Goal: Contribute content: Add original content to the website for others to see

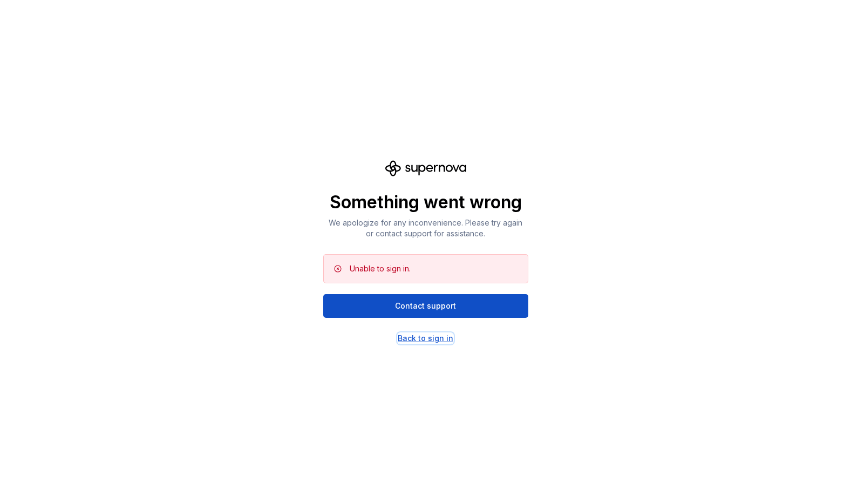
click at [423, 338] on div "Back to sign in" at bounding box center [426, 338] width 56 height 11
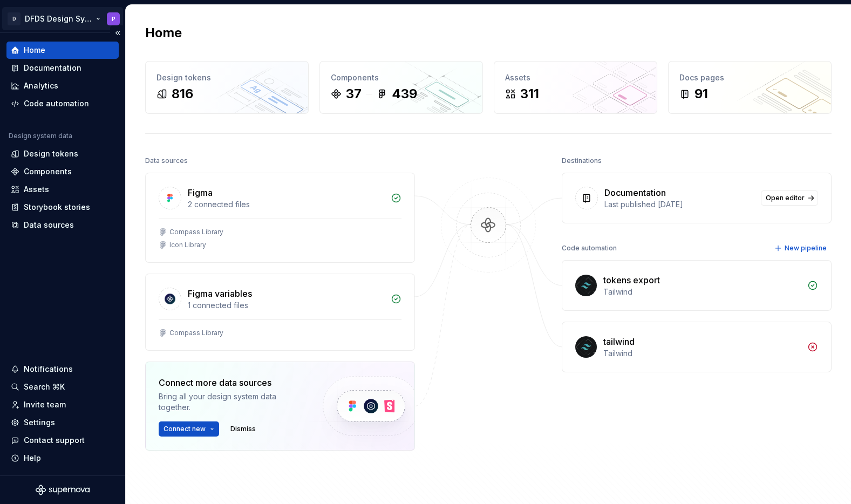
click at [76, 16] on html "D DFDS Design System P Home Documentation Analytics Code automation Design syst…" at bounding box center [425, 252] width 851 height 504
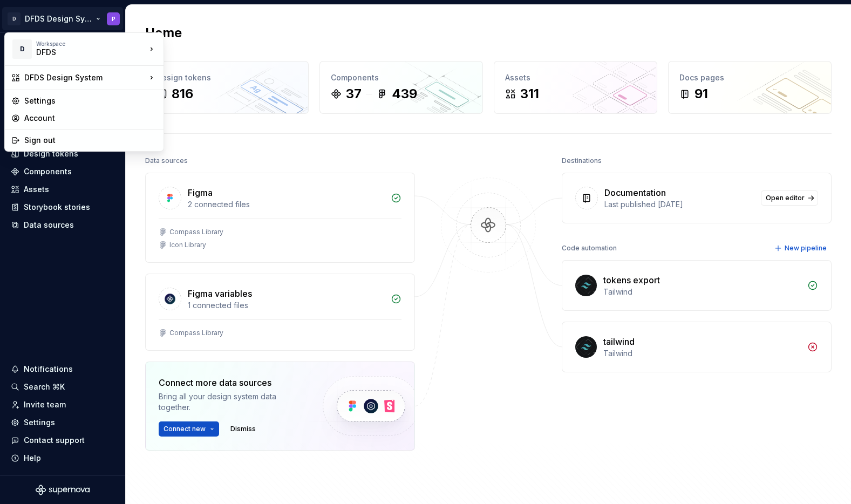
click at [51, 269] on html "D DFDS Design System P Home Documentation Analytics Code automation Design syst…" at bounding box center [425, 252] width 851 height 504
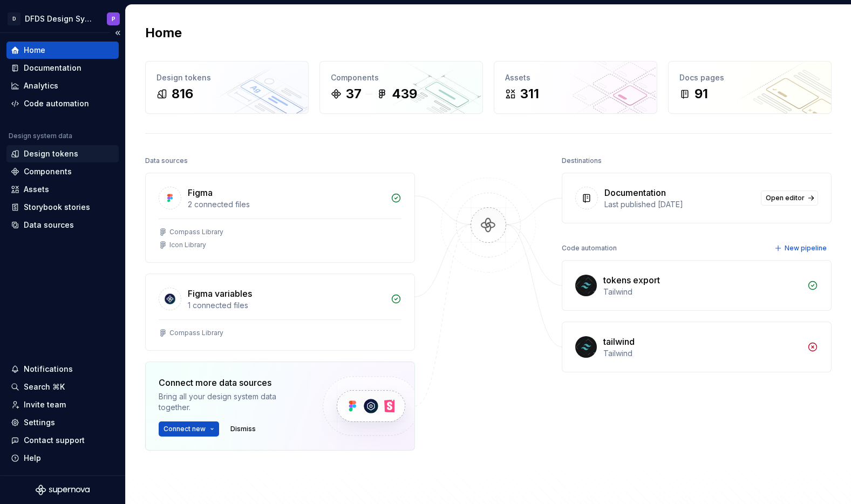
click at [53, 155] on div "Design tokens" at bounding box center [51, 153] width 54 height 11
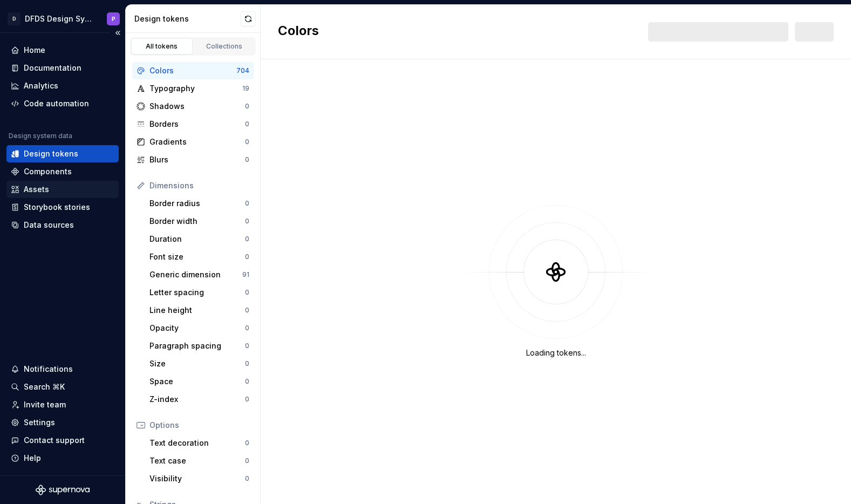
click at [42, 186] on div "Assets" at bounding box center [36, 189] width 25 height 11
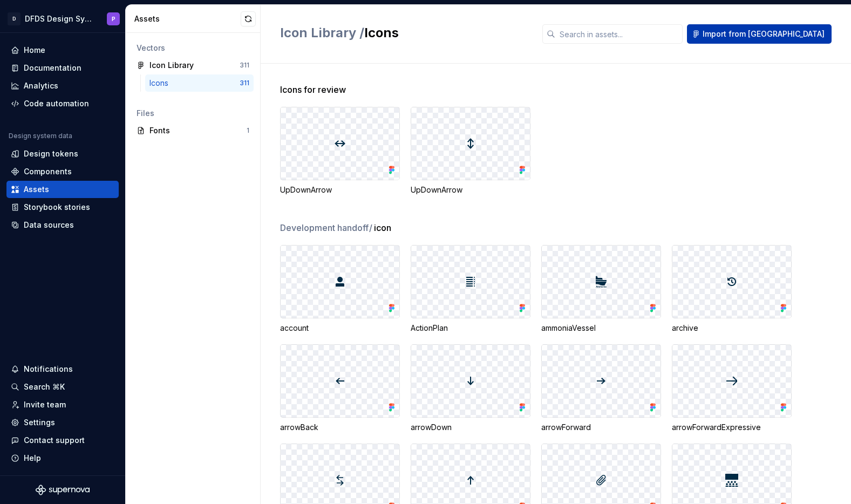
click at [782, 37] on span "Import from [GEOGRAPHIC_DATA]" at bounding box center [763, 34] width 122 height 11
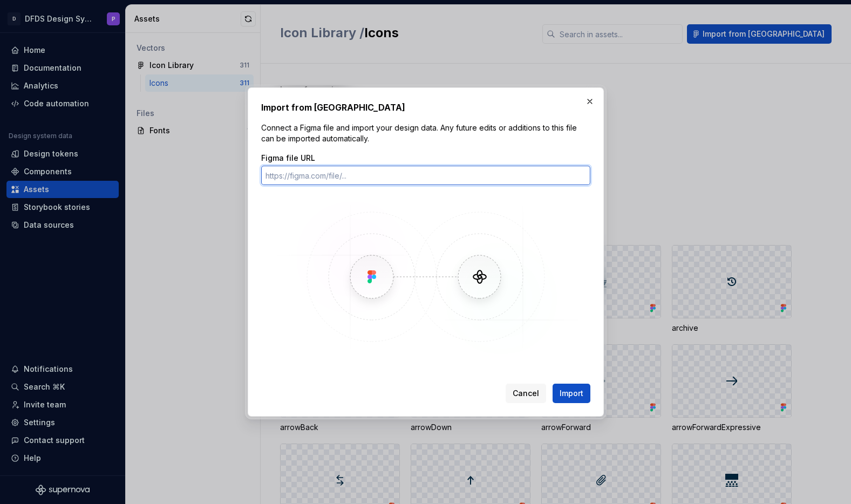
click at [407, 175] on input "Figma file URL" at bounding box center [425, 175] width 329 height 19
paste input "[URL][DOMAIN_NAME]"
type input "[URL][DOMAIN_NAME]"
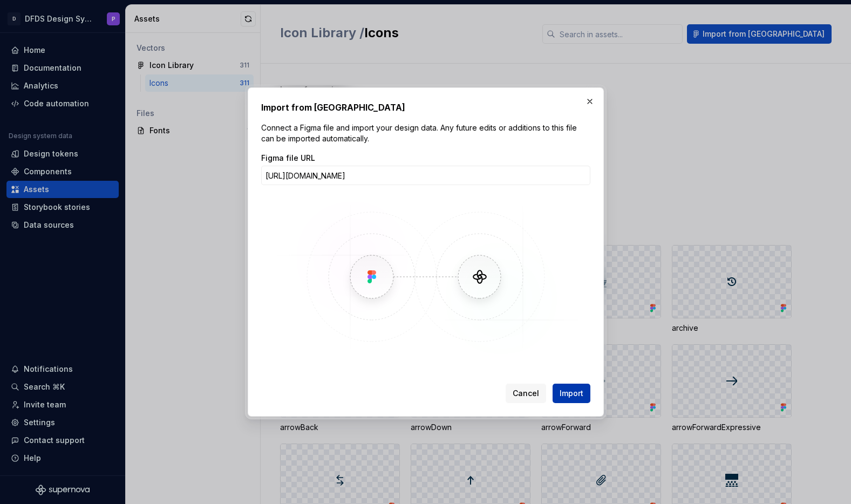
scroll to position [0, 0]
click at [568, 389] on span "Import" at bounding box center [571, 393] width 24 height 11
